Goal: Transaction & Acquisition: Subscribe to service/newsletter

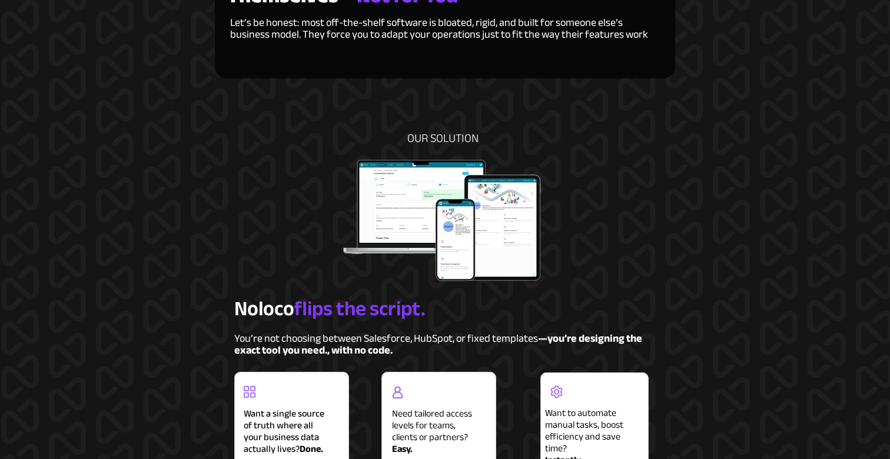
scroll to position [764, 0]
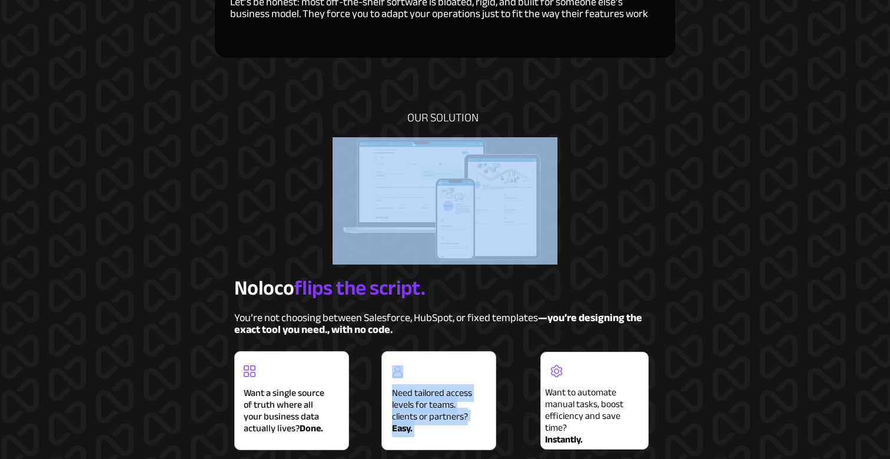
drag, startPoint x: 599, startPoint y: 165, endPoint x: 455, endPoint y: 167, distance: 144.2
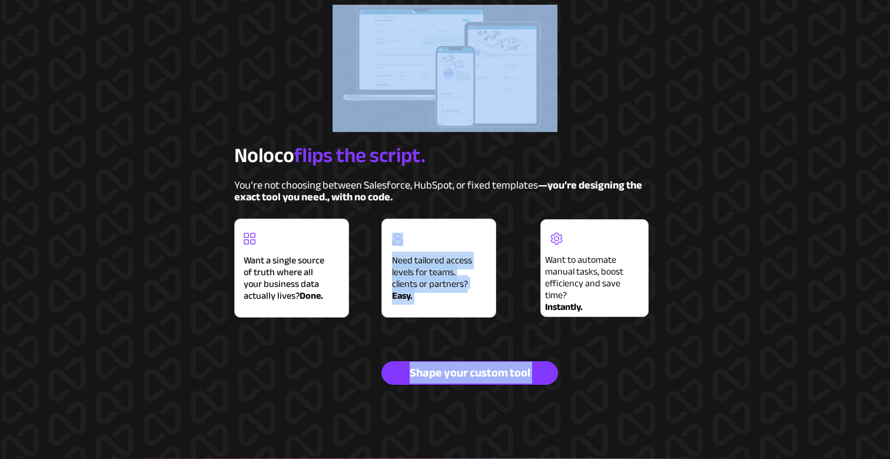
scroll to position [905, 0]
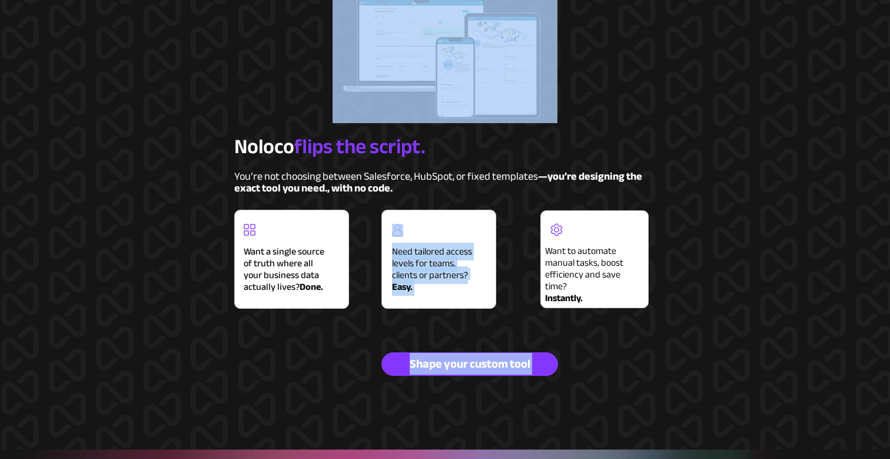
click at [336, 205] on div at bounding box center [444, 80] width 553 height 738
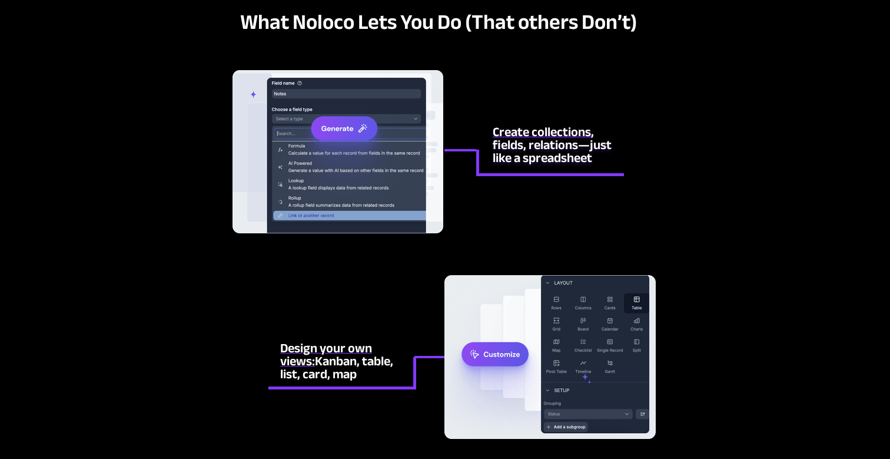
scroll to position [2304, 0]
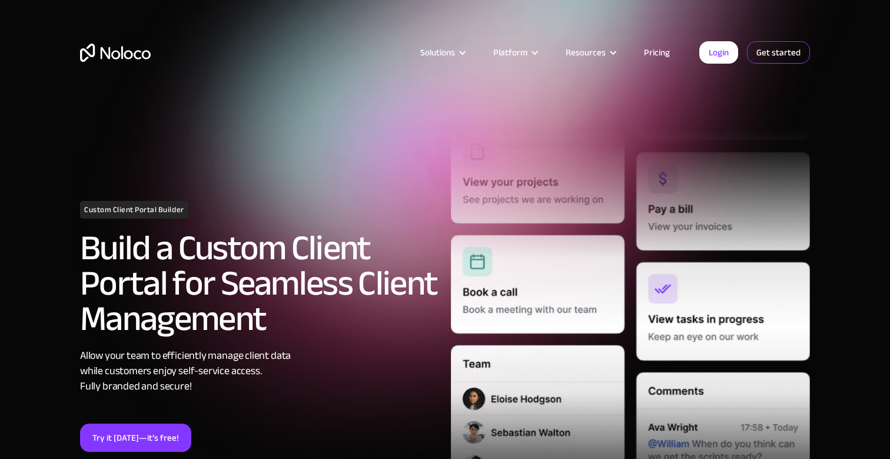
click at [778, 50] on link "Get started" at bounding box center [778, 52] width 63 height 22
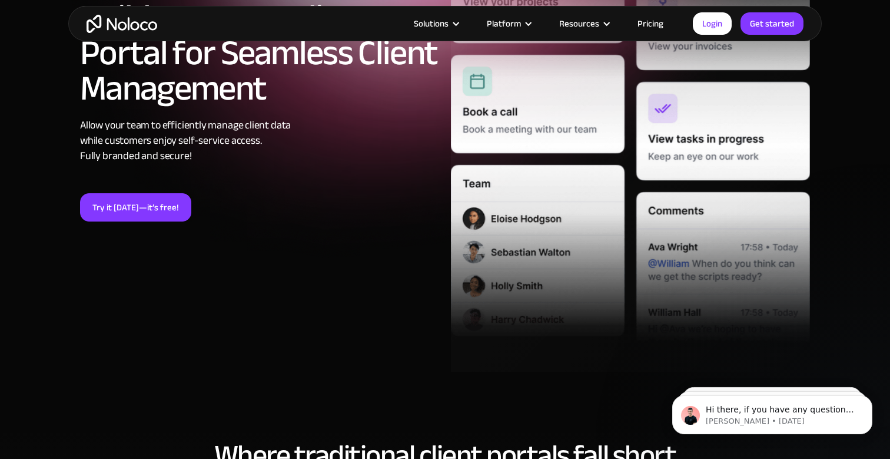
scroll to position [250, 0]
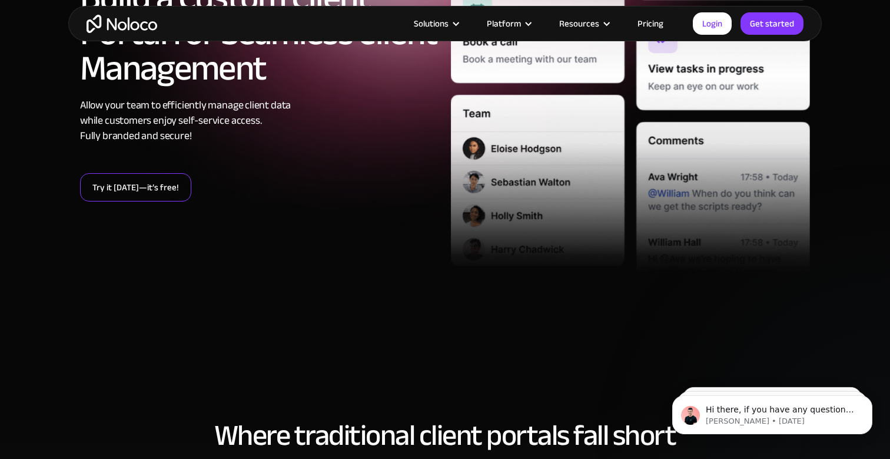
click at [172, 183] on link "Try it today—it’s free!" at bounding box center [135, 187] width 111 height 28
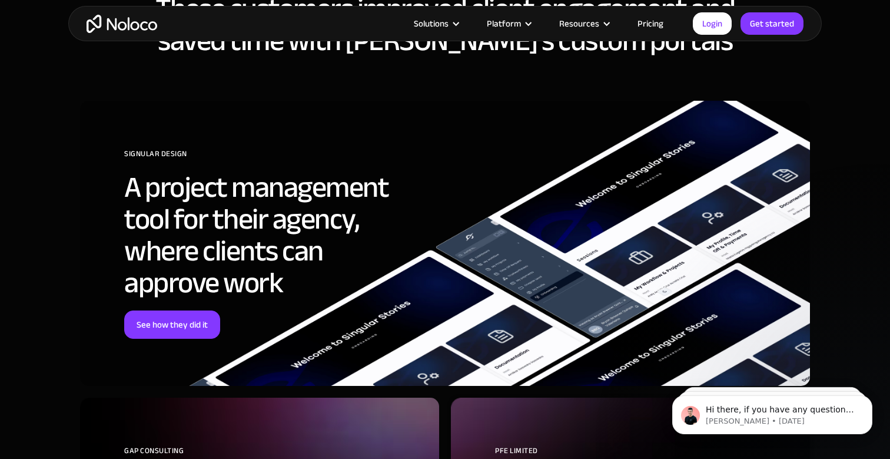
scroll to position [3443, 0]
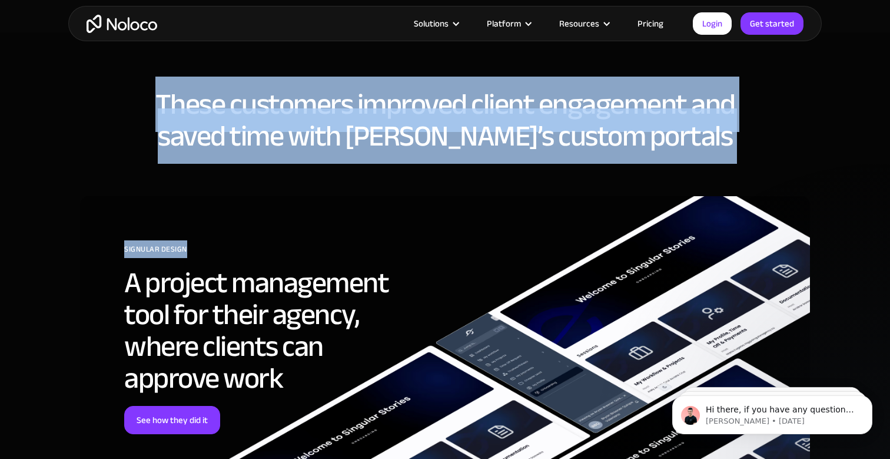
drag, startPoint x: 563, startPoint y: 257, endPoint x: 529, endPoint y: 74, distance: 186.8
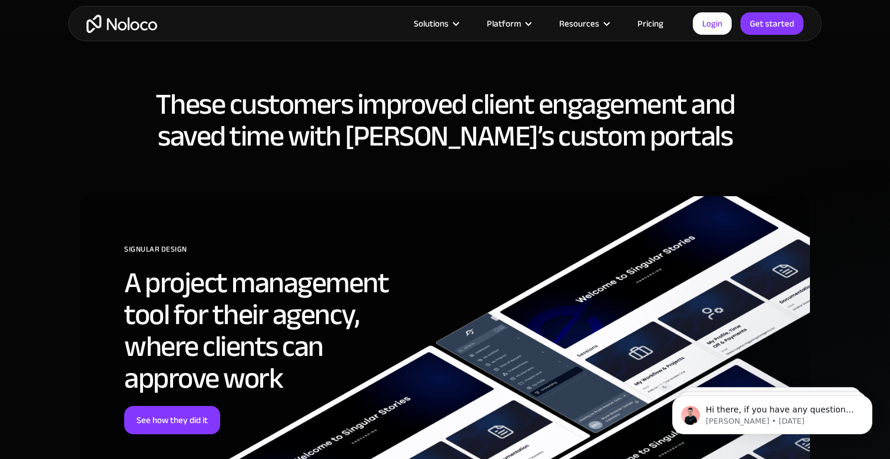
click at [529, 88] on h2 "These customers improved client engagement and saved time with Noloco’s custom …" at bounding box center [445, 120] width 730 height 64
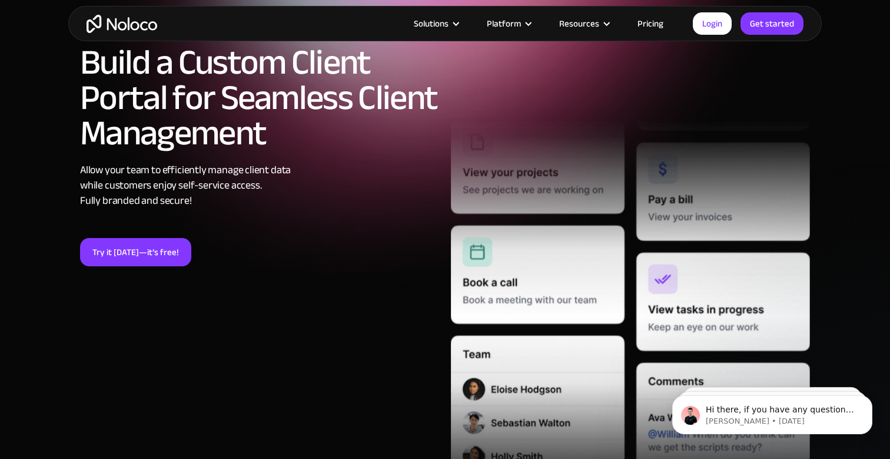
scroll to position [0, 0]
